Goal: Information Seeking & Learning: Learn about a topic

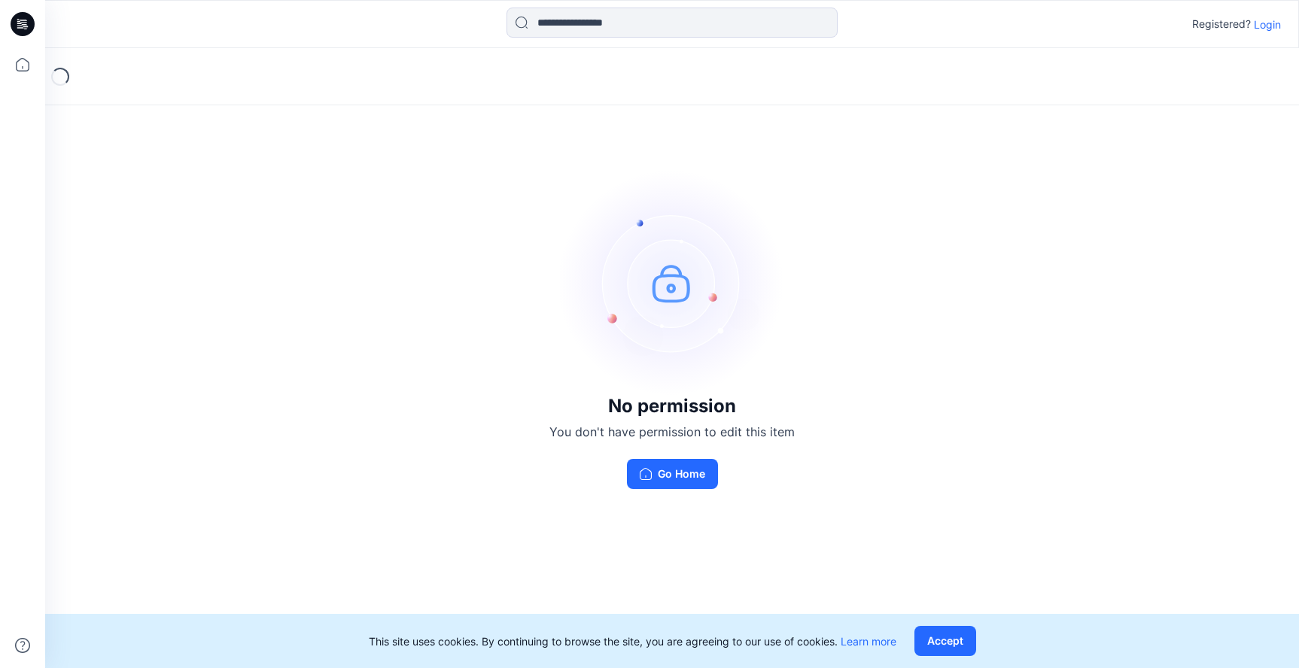
click at [1261, 32] on p "Login" at bounding box center [1267, 25] width 27 height 16
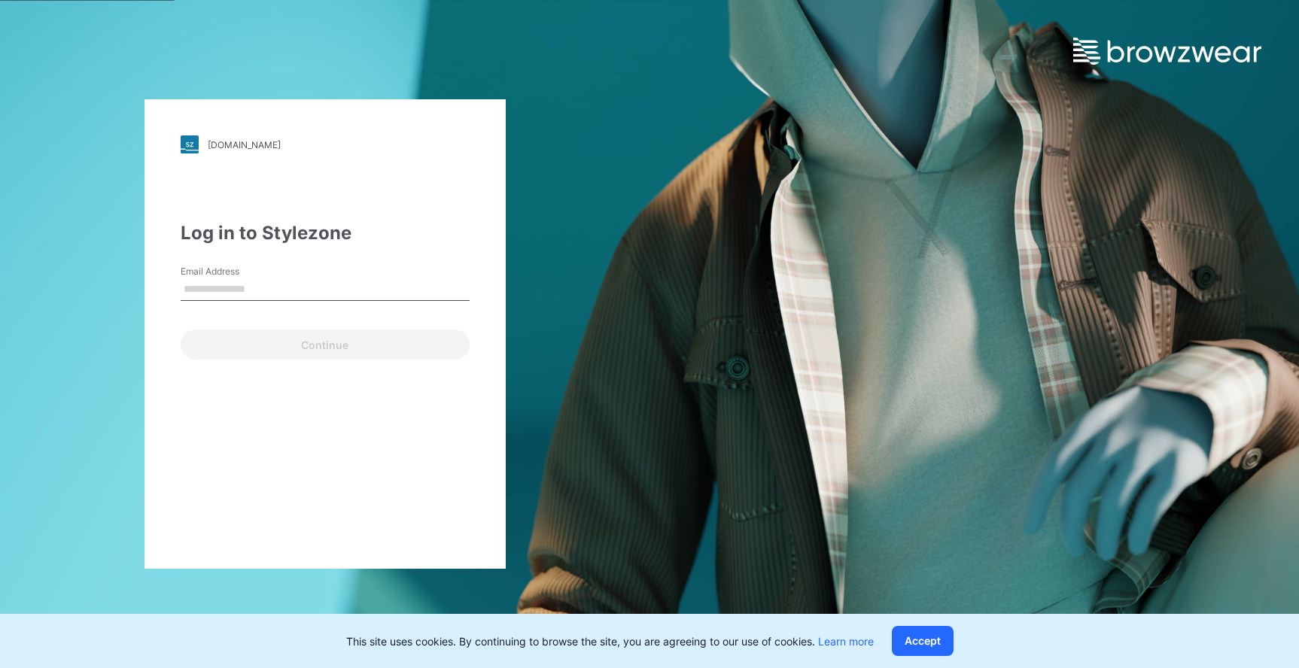
type input "**********"
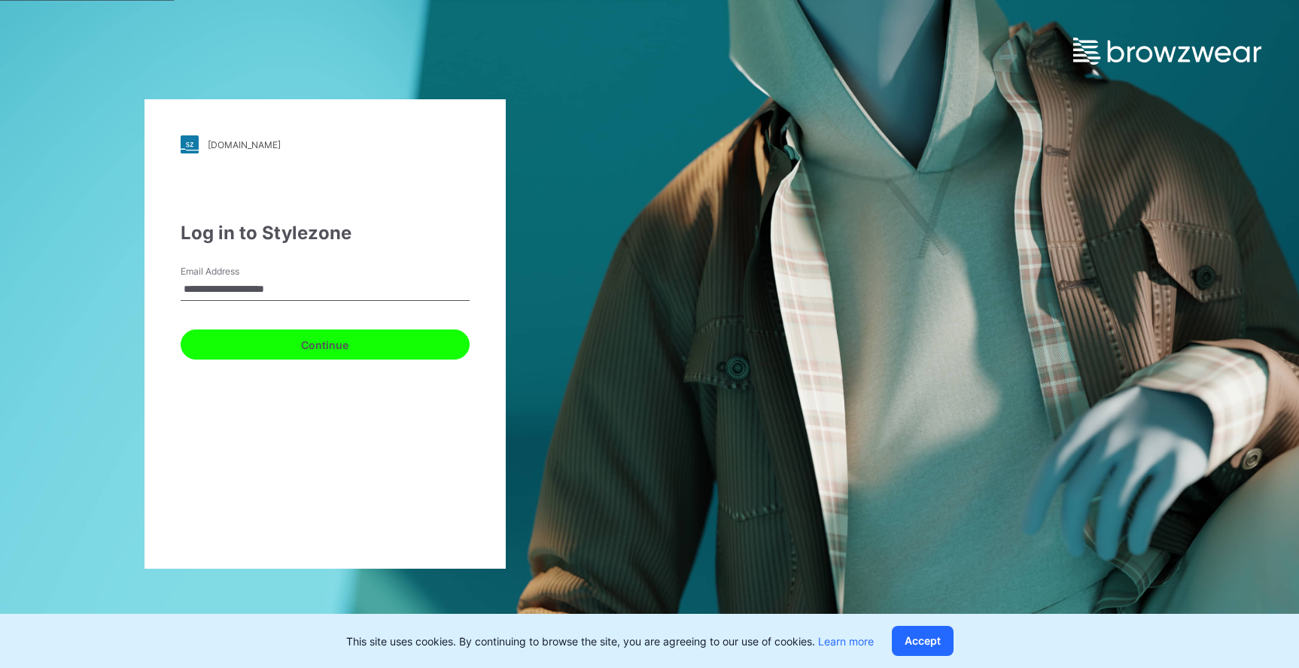
click at [331, 339] on button "Continue" at bounding box center [325, 345] width 289 height 30
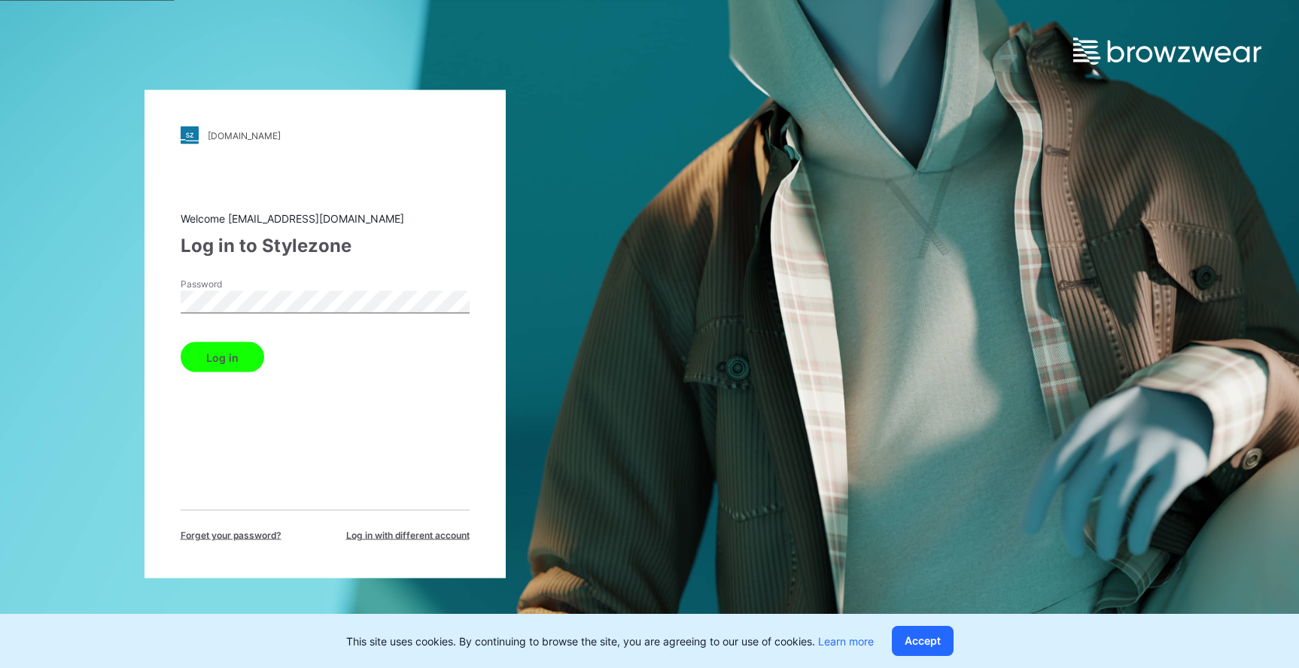
click at [239, 359] on button "Log in" at bounding box center [223, 357] width 84 height 30
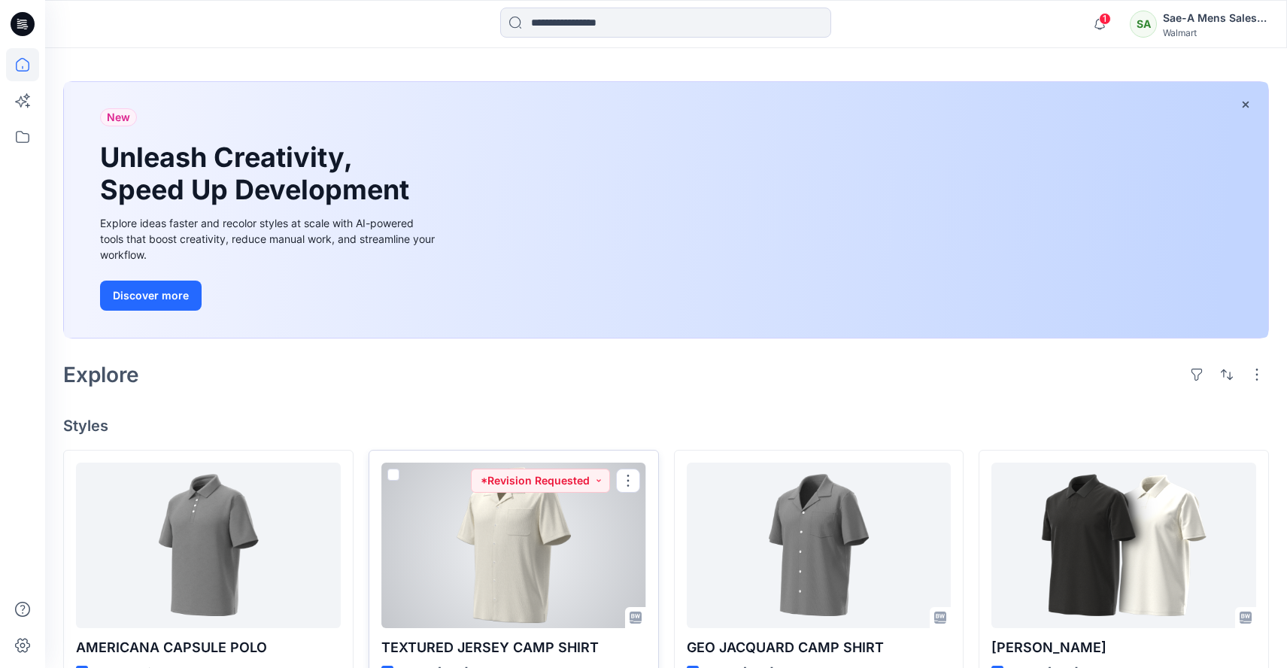
scroll to position [75, 0]
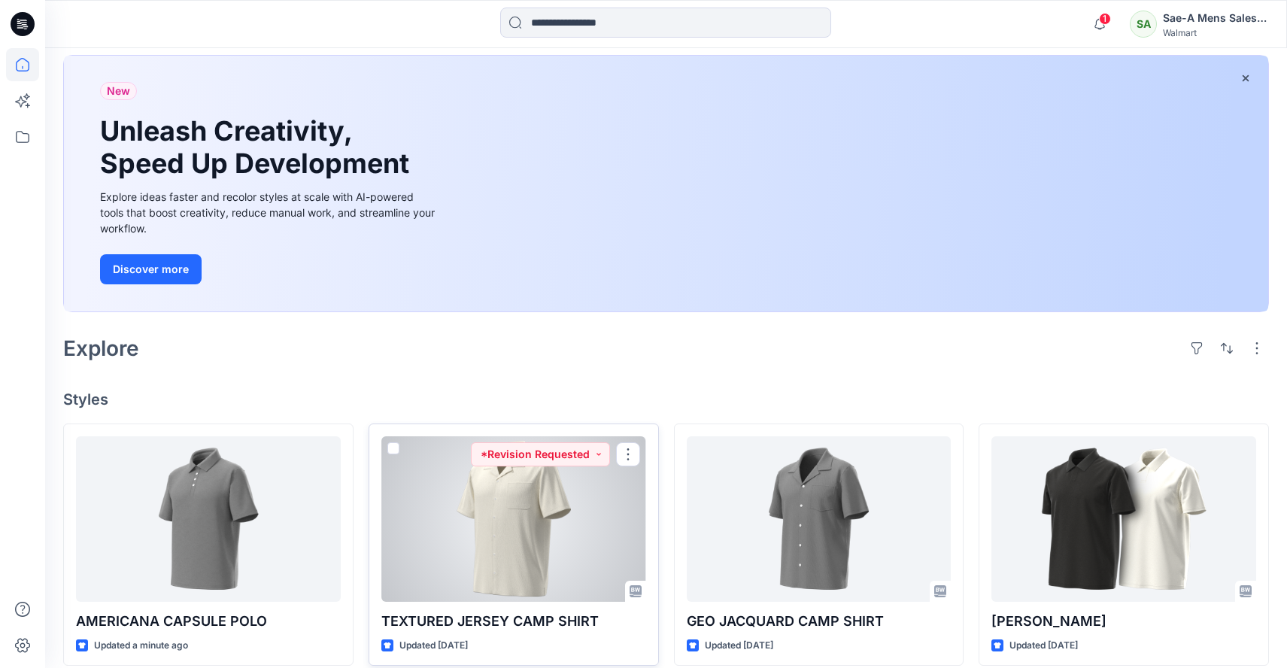
click at [469, 555] on div at bounding box center [513, 519] width 265 height 166
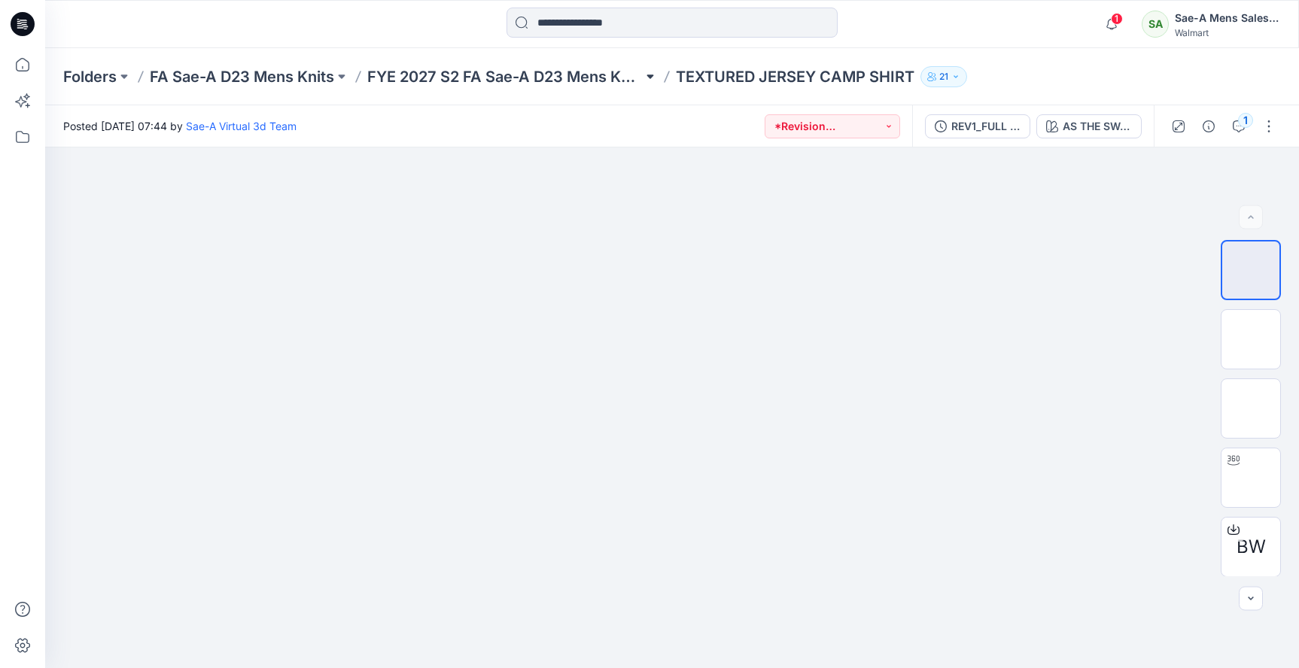
click at [651, 77] on button at bounding box center [650, 76] width 15 height 21
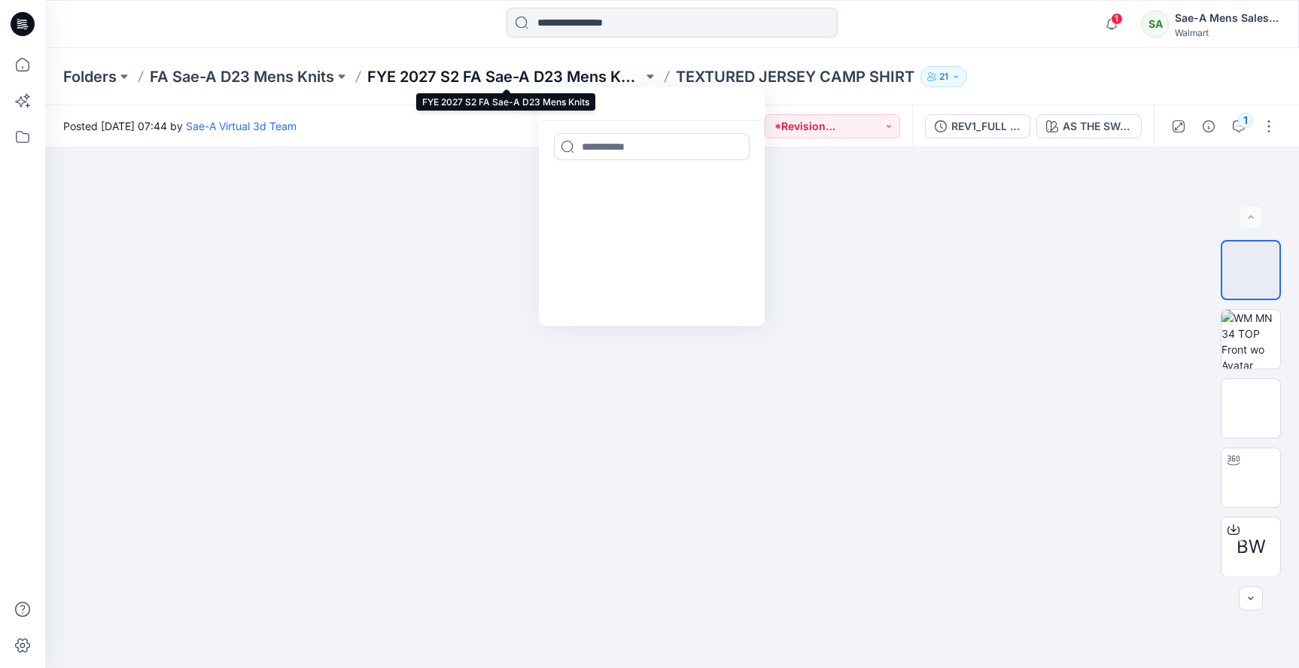
click at [528, 79] on p "FYE 2027 S2 FA Sae-A D23 Mens Knits" at bounding box center [504, 76] width 275 height 21
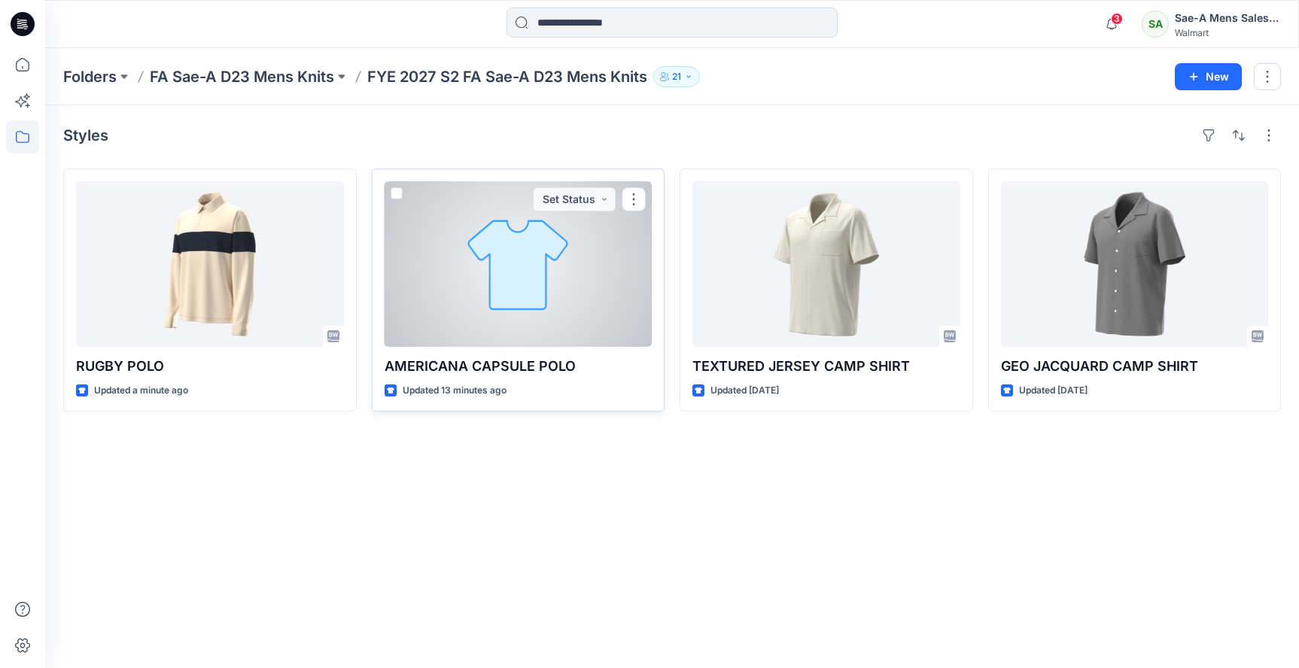
click at [499, 293] on div at bounding box center [518, 264] width 268 height 166
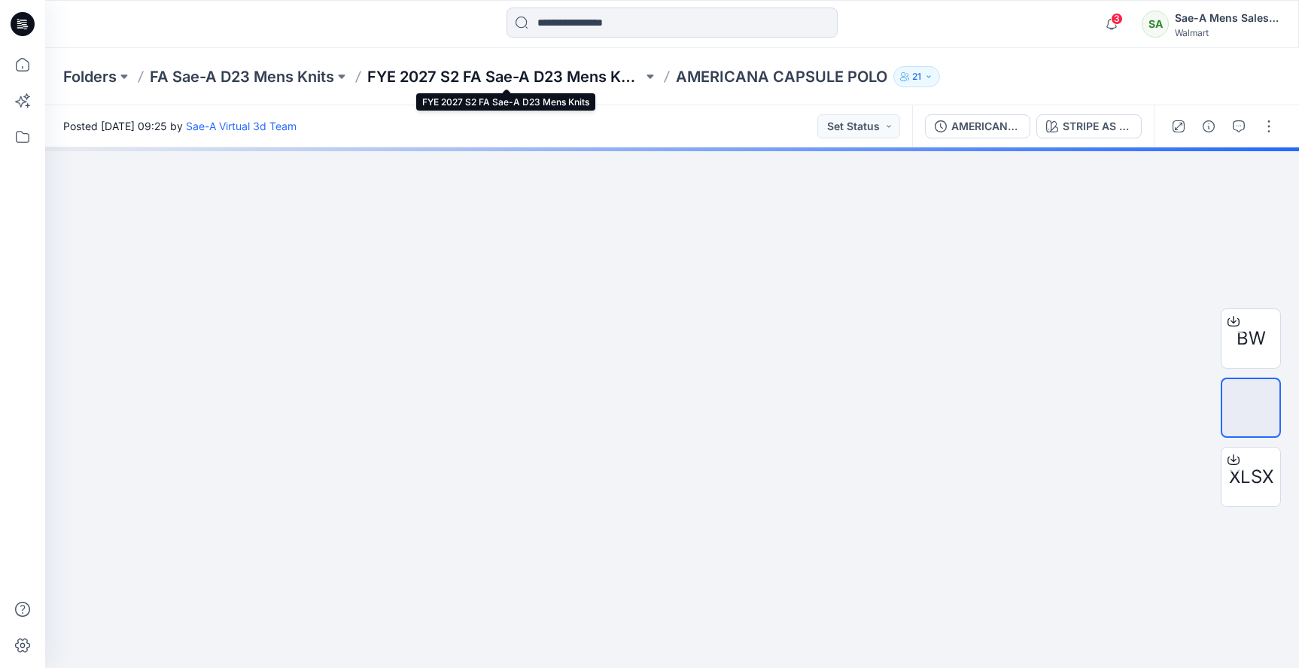
click at [500, 84] on p "FYE 2027 S2 FA Sae-A D23 Mens Knits" at bounding box center [504, 76] width 275 height 21
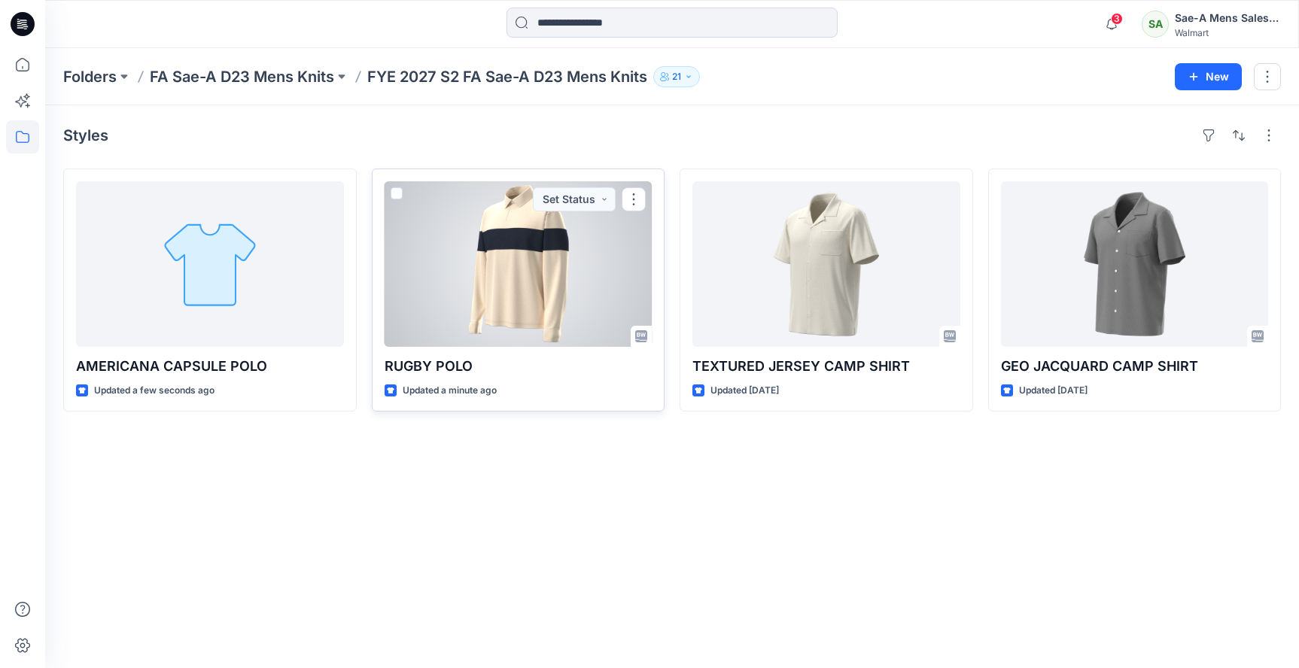
click at [521, 298] on div at bounding box center [518, 264] width 268 height 166
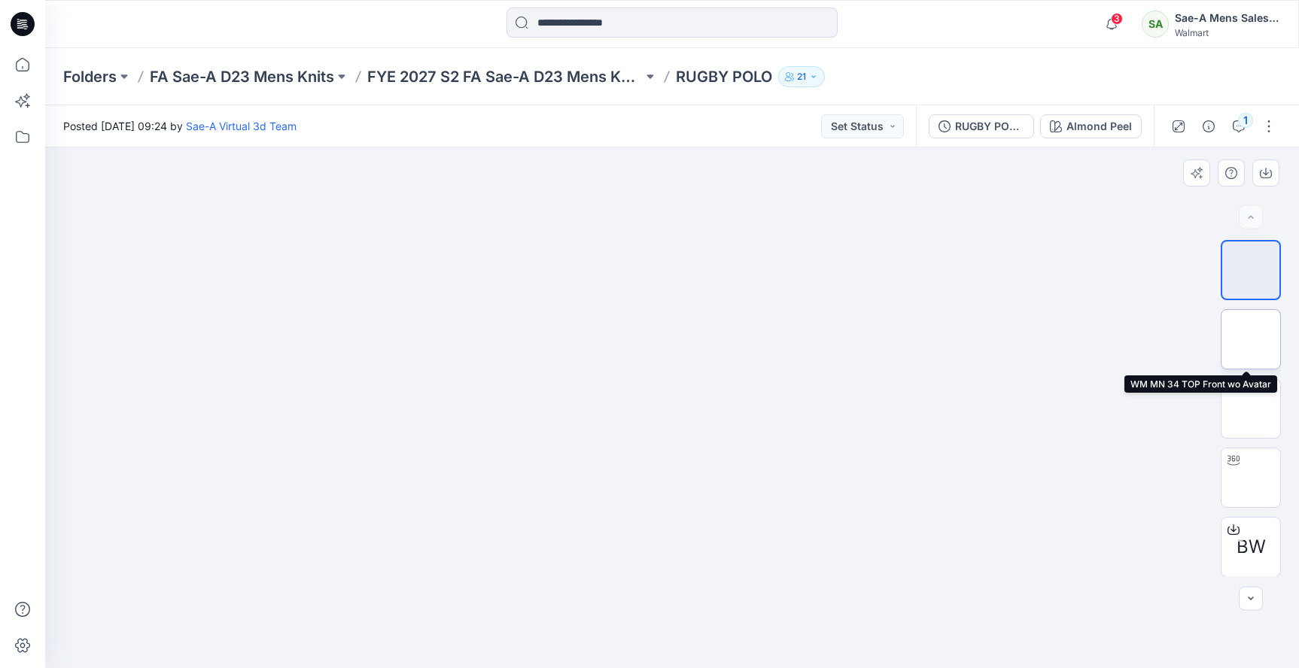
click at [1251, 339] on img at bounding box center [1251, 339] width 0 height 0
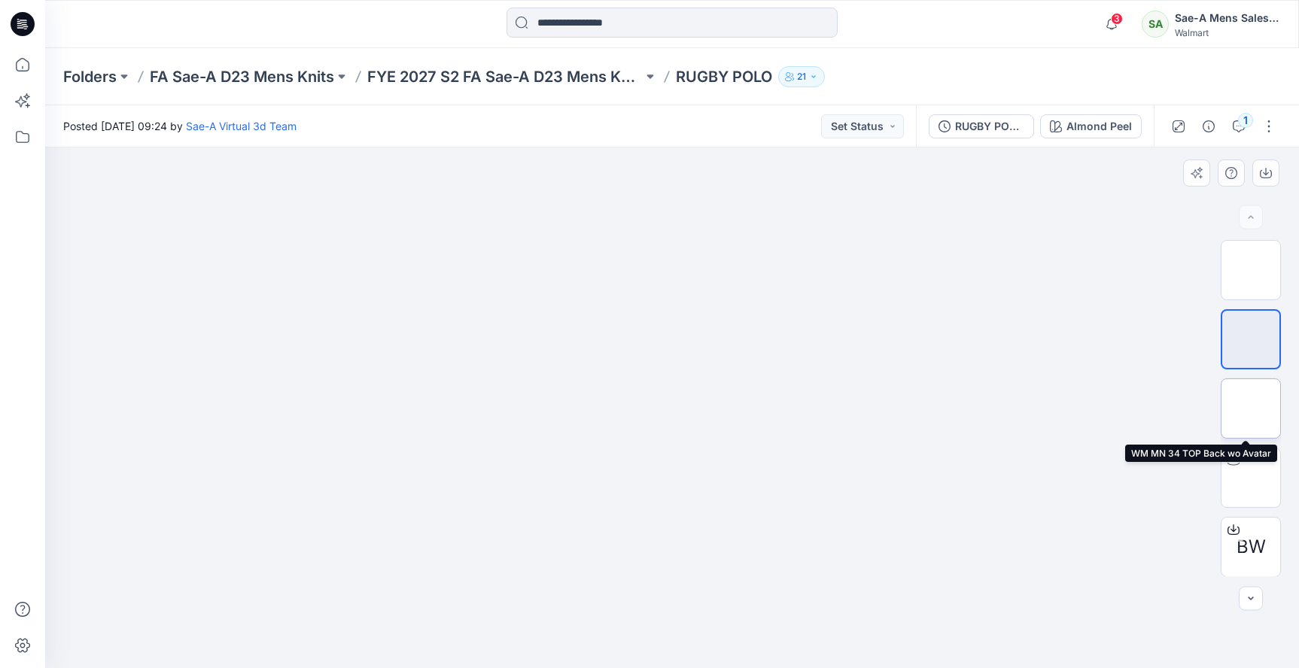
drag, startPoint x: 1264, startPoint y: 403, endPoint x: 1269, endPoint y: 426, distance: 23.0
click at [1263, 403] on img at bounding box center [1250, 408] width 59 height 59
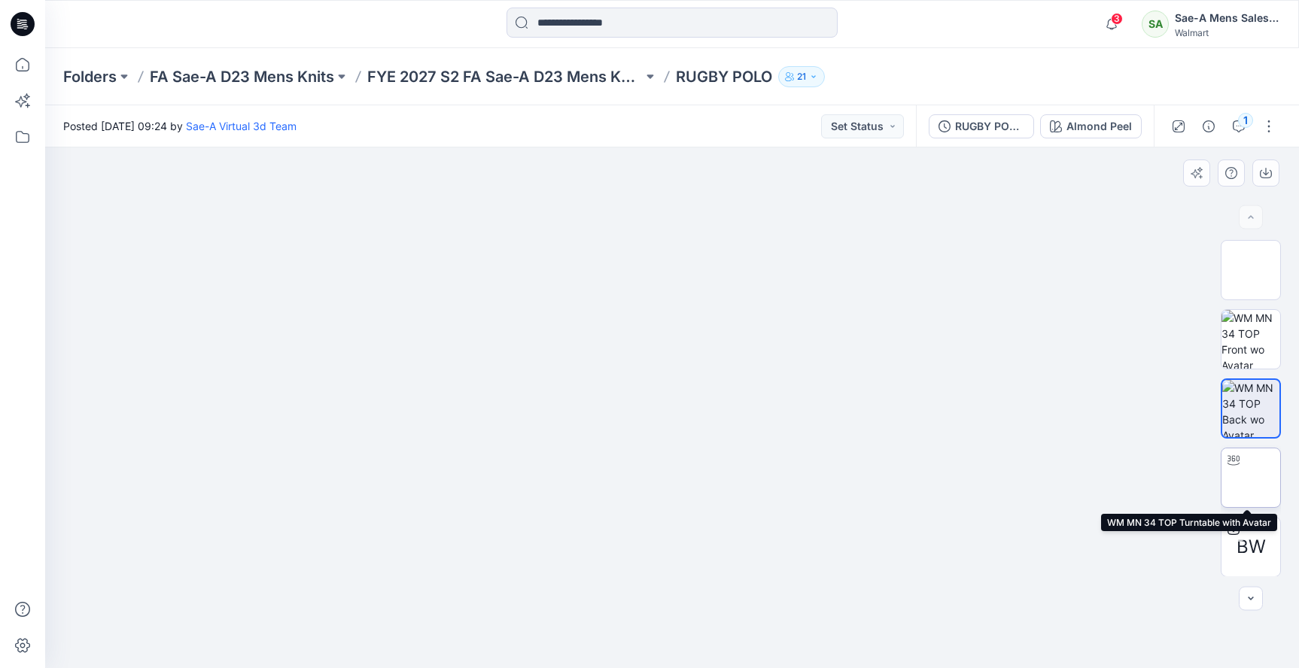
click at [1251, 478] on img at bounding box center [1251, 478] width 0 height 0
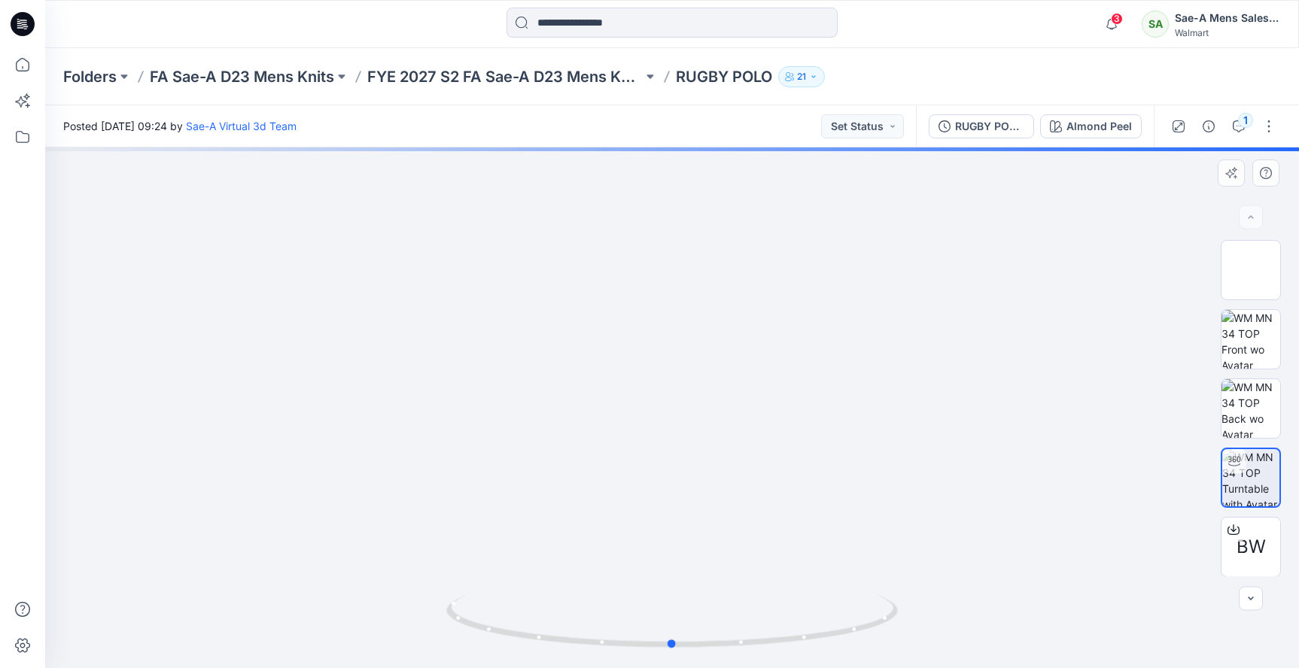
drag, startPoint x: 659, startPoint y: 345, endPoint x: 661, endPoint y: 405, distance: 60.2
click at [661, 405] on div at bounding box center [672, 407] width 1254 height 521
drag, startPoint x: 656, startPoint y: 297, endPoint x: 636, endPoint y: 424, distance: 128.8
click at [636, 31] on img at bounding box center [671, 31] width 1007 height 0
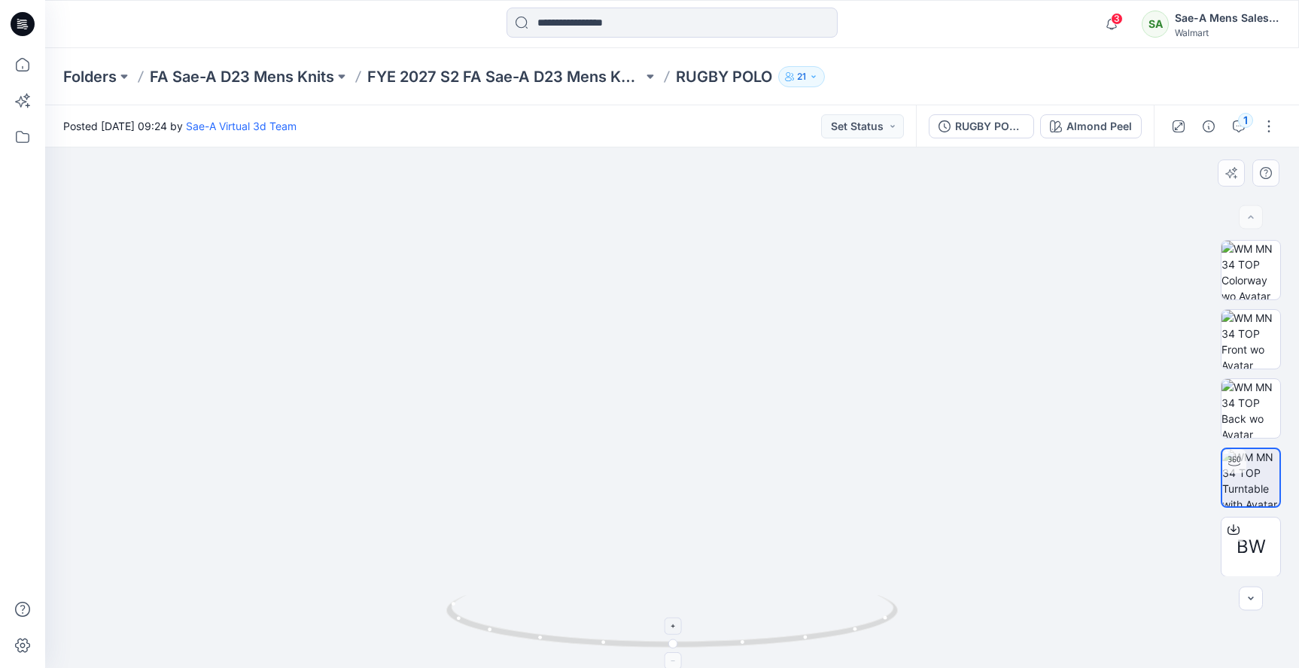
drag, startPoint x: 679, startPoint y: 626, endPoint x: 603, endPoint y: 626, distance: 76.7
click at [603, 626] on icon at bounding box center [673, 623] width 455 height 56
drag, startPoint x: 694, startPoint y: 543, endPoint x: 602, endPoint y: 549, distance: 92.0
drag, startPoint x: 716, startPoint y: 654, endPoint x: 322, endPoint y: 609, distance: 396.8
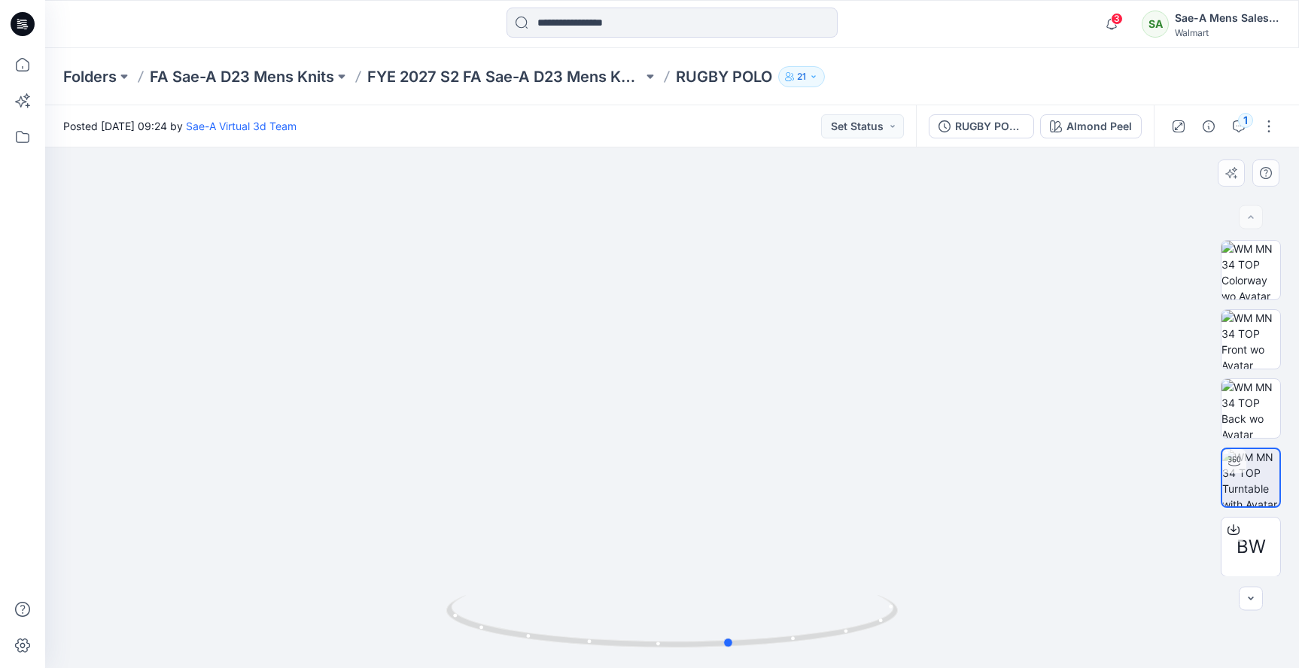
click at [322, 609] on div at bounding box center [672, 407] width 1254 height 521
click at [1249, 281] on img at bounding box center [1250, 270] width 59 height 59
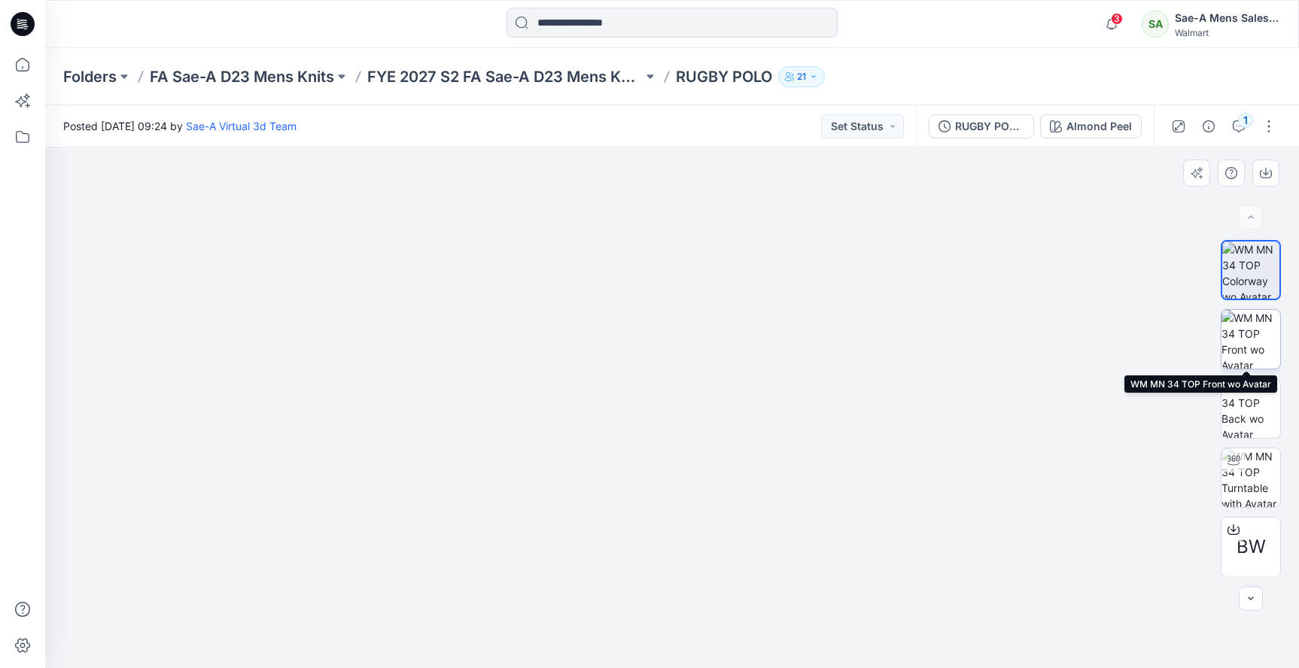
click at [1251, 338] on img at bounding box center [1250, 339] width 59 height 59
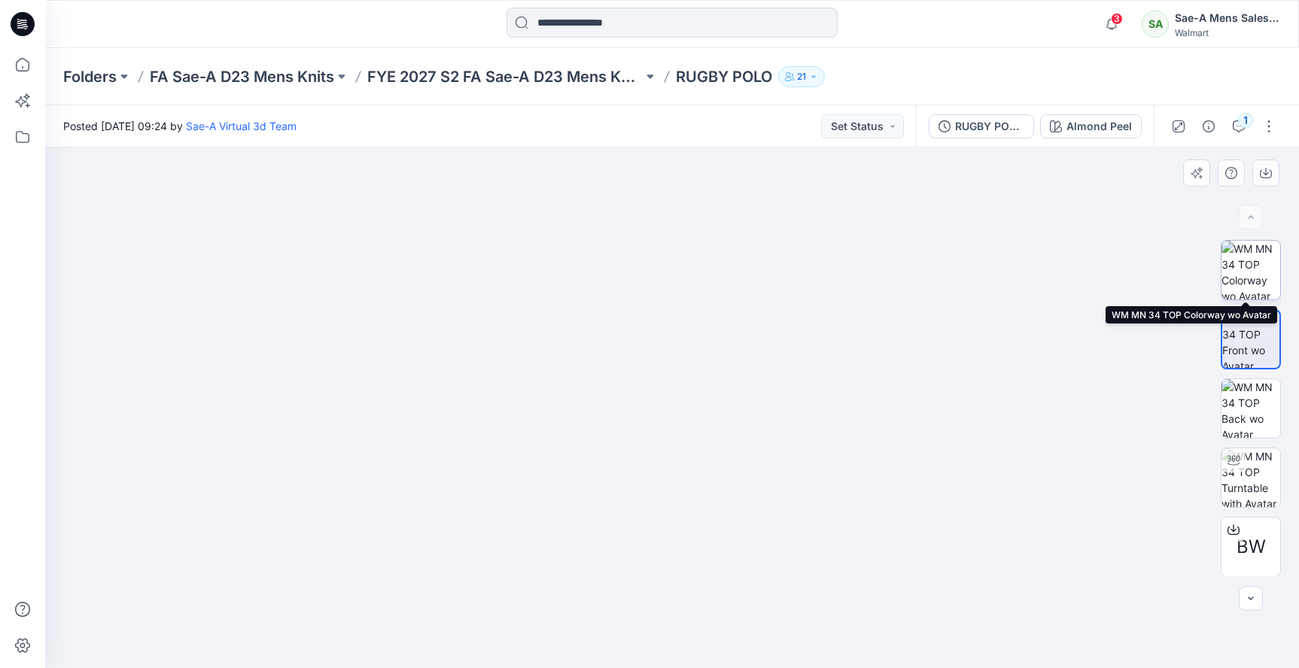
click at [1249, 291] on img at bounding box center [1250, 270] width 59 height 59
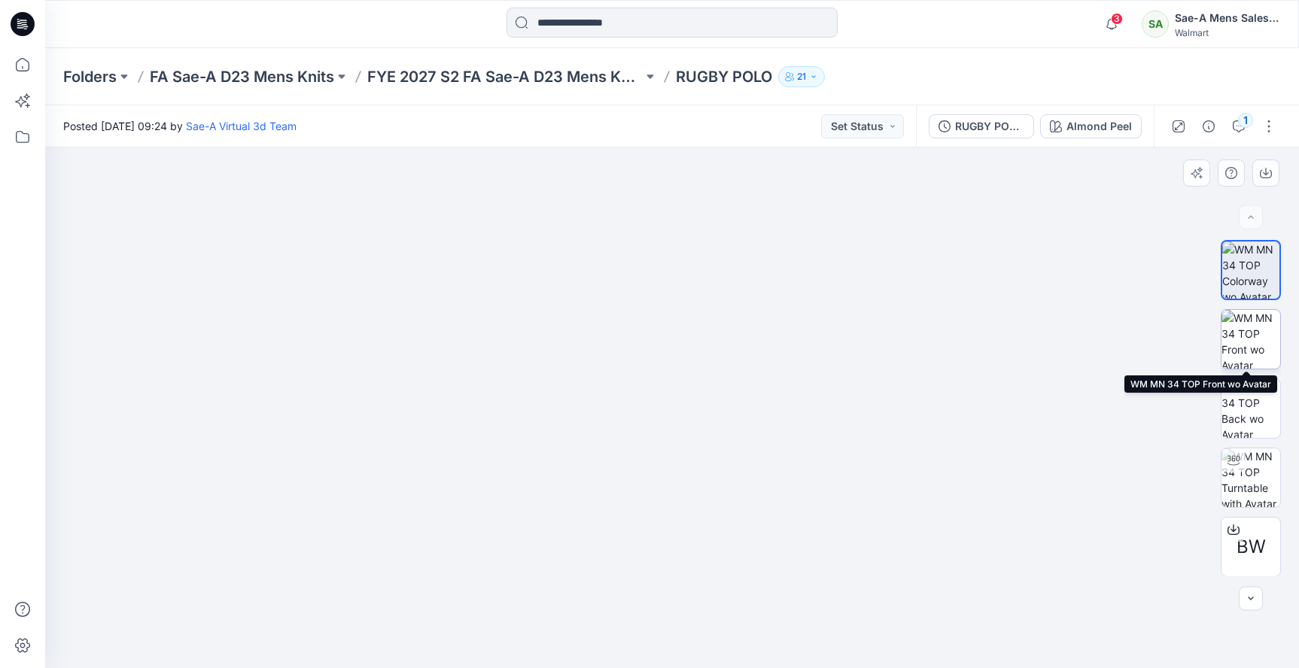
click at [1248, 337] on img at bounding box center [1250, 339] width 59 height 59
